Goal: Register for event/course

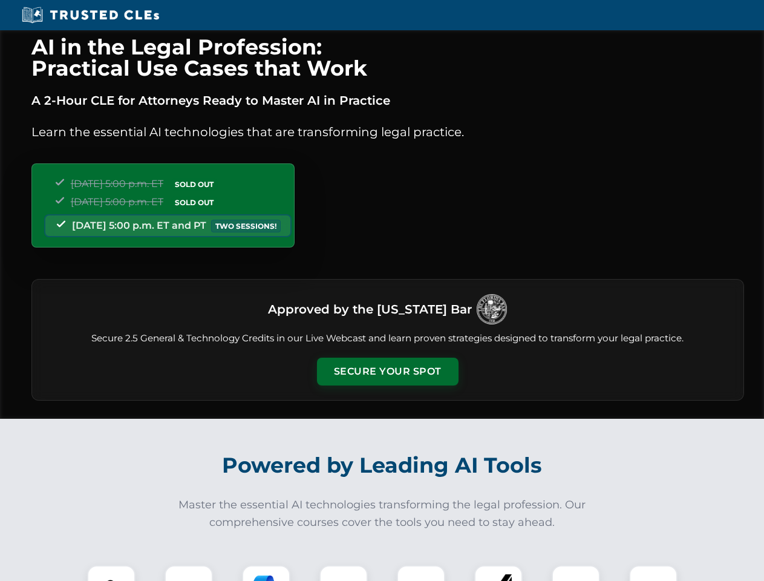
click at [387, 372] on button "Secure Your Spot" at bounding box center [388, 372] width 142 height 28
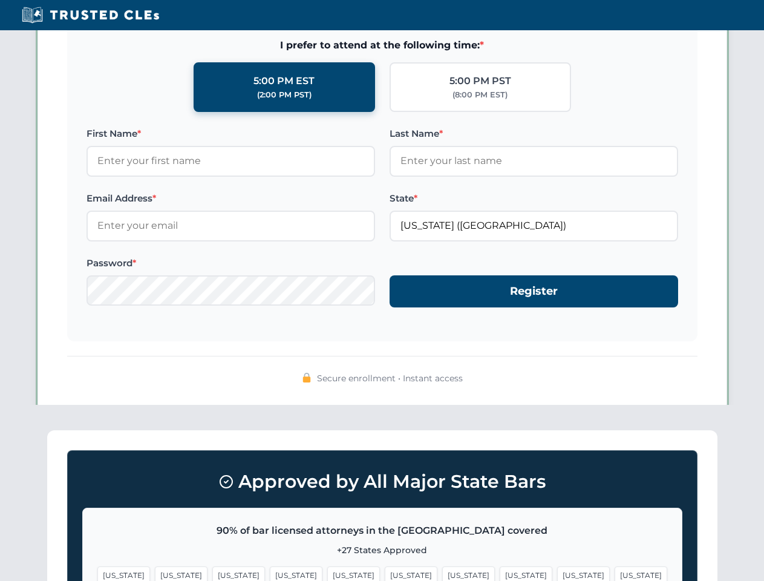
click at [385, 573] on span "[US_STATE]" at bounding box center [411, 575] width 53 height 18
click at [442, 573] on span "[US_STATE]" at bounding box center [468, 575] width 53 height 18
click at [557, 573] on span "[US_STATE]" at bounding box center [583, 575] width 53 height 18
